Goal: Use online tool/utility: Use online tool/utility

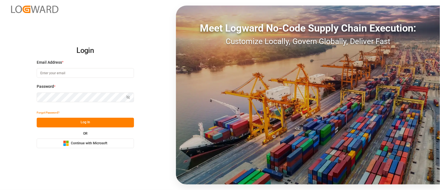
click at [81, 146] on div "Microsoft Logo Continue with Microsoft" at bounding box center [85, 144] width 44 height 6
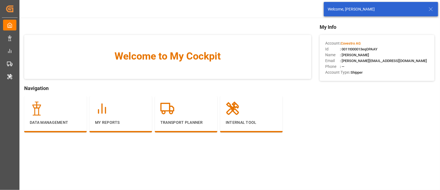
click at [431, 9] on line at bounding box center [430, 8] width 3 height 3
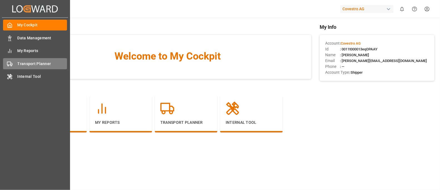
click at [13, 65] on div "Transport Planner Transport Planner" at bounding box center [35, 63] width 64 height 11
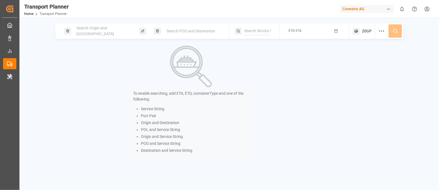
click at [88, 32] on span "Search Origin and [GEOGRAPHIC_DATA]" at bounding box center [95, 31] width 37 height 10
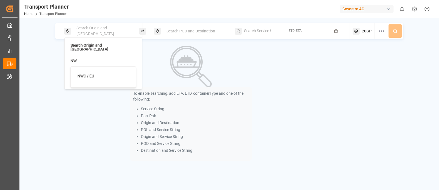
click at [104, 73] on div "NWC / EU" at bounding box center [104, 76] width 54 height 6
type input "NWC / EU"
click at [173, 32] on span "Search POD and Destination" at bounding box center [190, 31] width 49 height 4
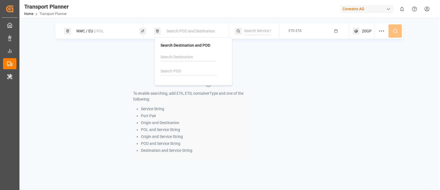
click at [170, 70] on input at bounding box center [189, 71] width 56 height 8
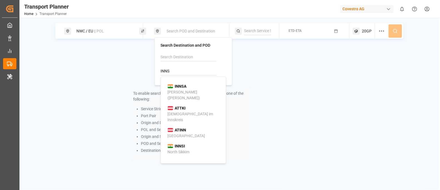
click at [183, 86] on b "INNSA" at bounding box center [181, 86] width 12 height 4
type input "INNSA"
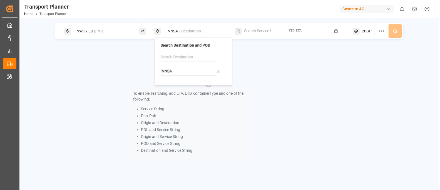
click at [292, 71] on div "To enable searching, add ETA, ETD, containerType and one of the following: Serv…" at bounding box center [190, 103] width 271 height 115
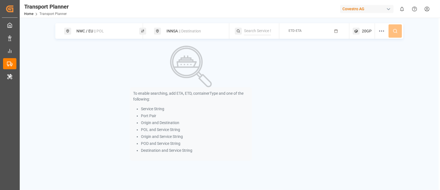
click at [335, 33] on rect "button" at bounding box center [335, 31] width 3 height 3
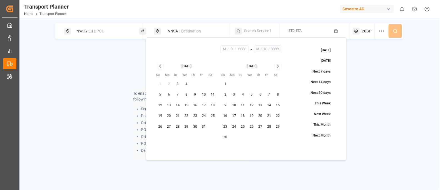
click at [204, 95] on button "10" at bounding box center [203, 95] width 9 height 9
type input "10"
type input "2025"
click at [276, 66] on icon "Go to next month" at bounding box center [277, 66] width 6 height 7
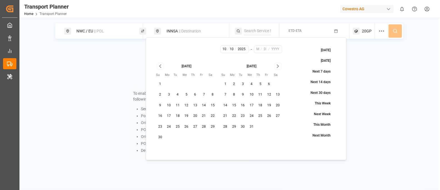
click at [276, 66] on icon "Go to next month" at bounding box center [277, 66] width 6 height 7
click at [234, 93] on button "9" at bounding box center [233, 95] width 9 height 9
type input "3"
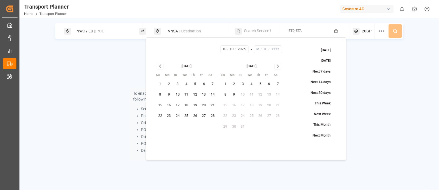
type input "9"
type input "2026"
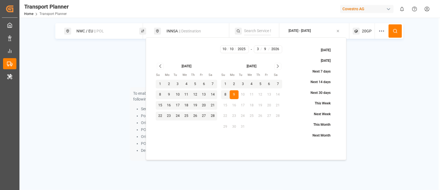
click at [392, 30] on icon at bounding box center [394, 31] width 5 height 5
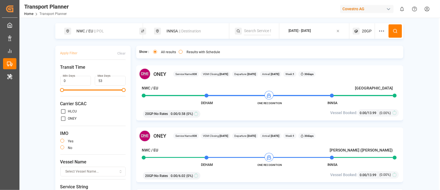
click at [380, 31] on icon at bounding box center [381, 31] width 7 height 7
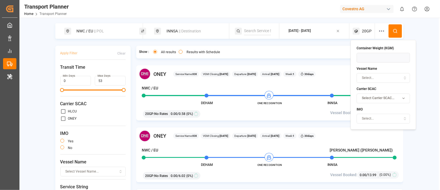
click at [376, 79] on div "Select..." at bounding box center [383, 78] width 51 height 5
click at [328, 64] on div "Show : All results Results with Schedule [PERSON_NAME] Service Name: IOX VGM Cl…" at bounding box center [269, 132] width 267 height 172
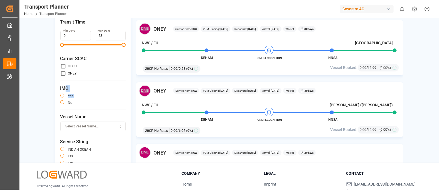
drag, startPoint x: 73, startPoint y: 98, endPoint x: 63, endPoint y: 89, distance: 13.6
click at [63, 89] on div "IMO yes no" at bounding box center [93, 97] width 66 height 25
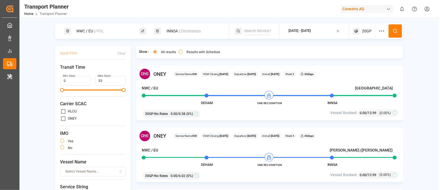
click at [380, 30] on icon at bounding box center [381, 31] width 7 height 7
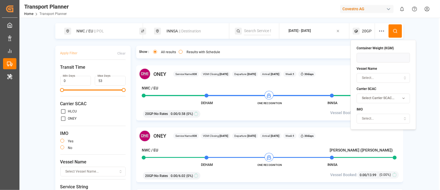
click at [374, 78] on div "Select..." at bounding box center [383, 78] width 51 height 5
